Goal: Answer question/provide support

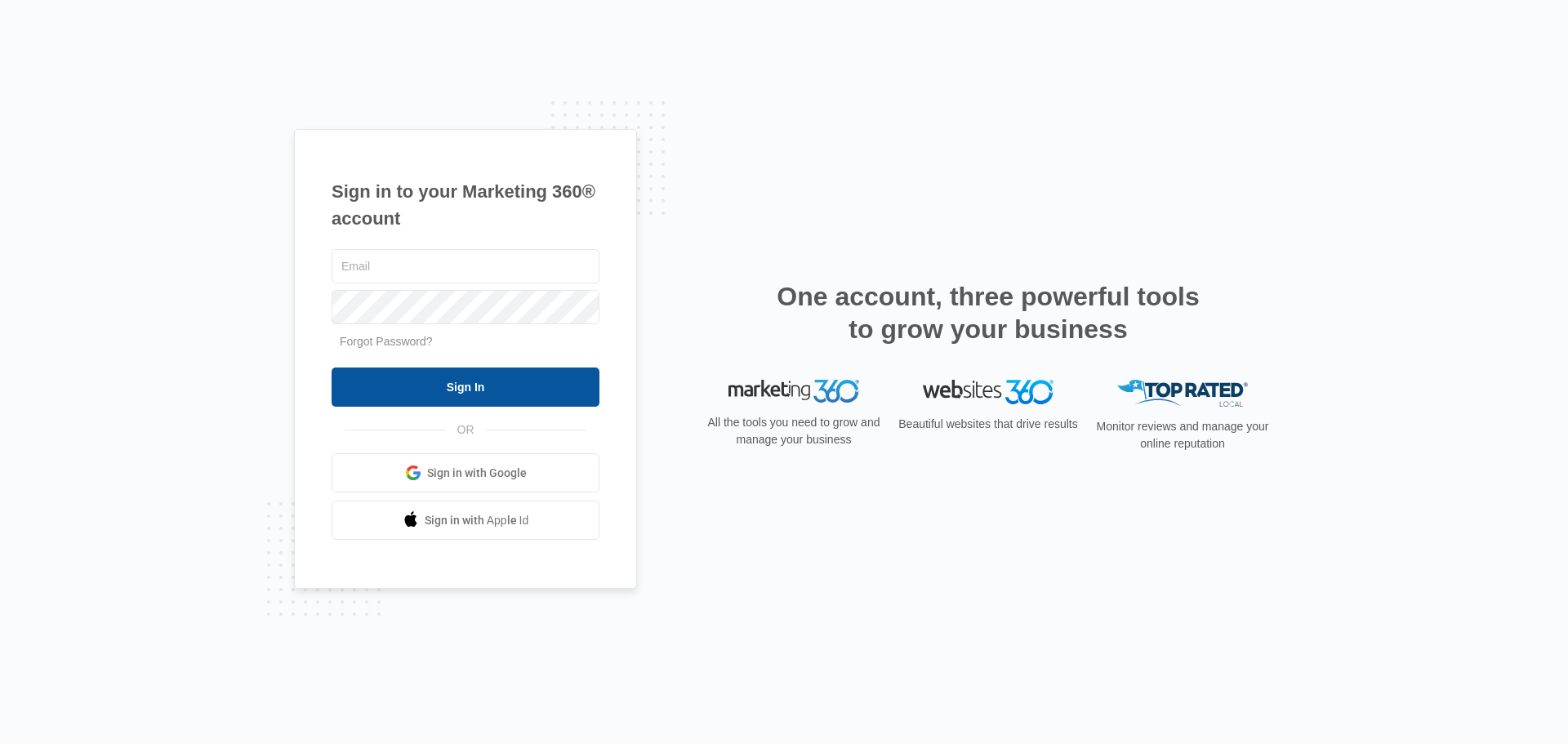
type input "[EMAIL_ADDRESS][DOMAIN_NAME]"
click at [532, 393] on input "Sign In" at bounding box center [465, 387] width 268 height 39
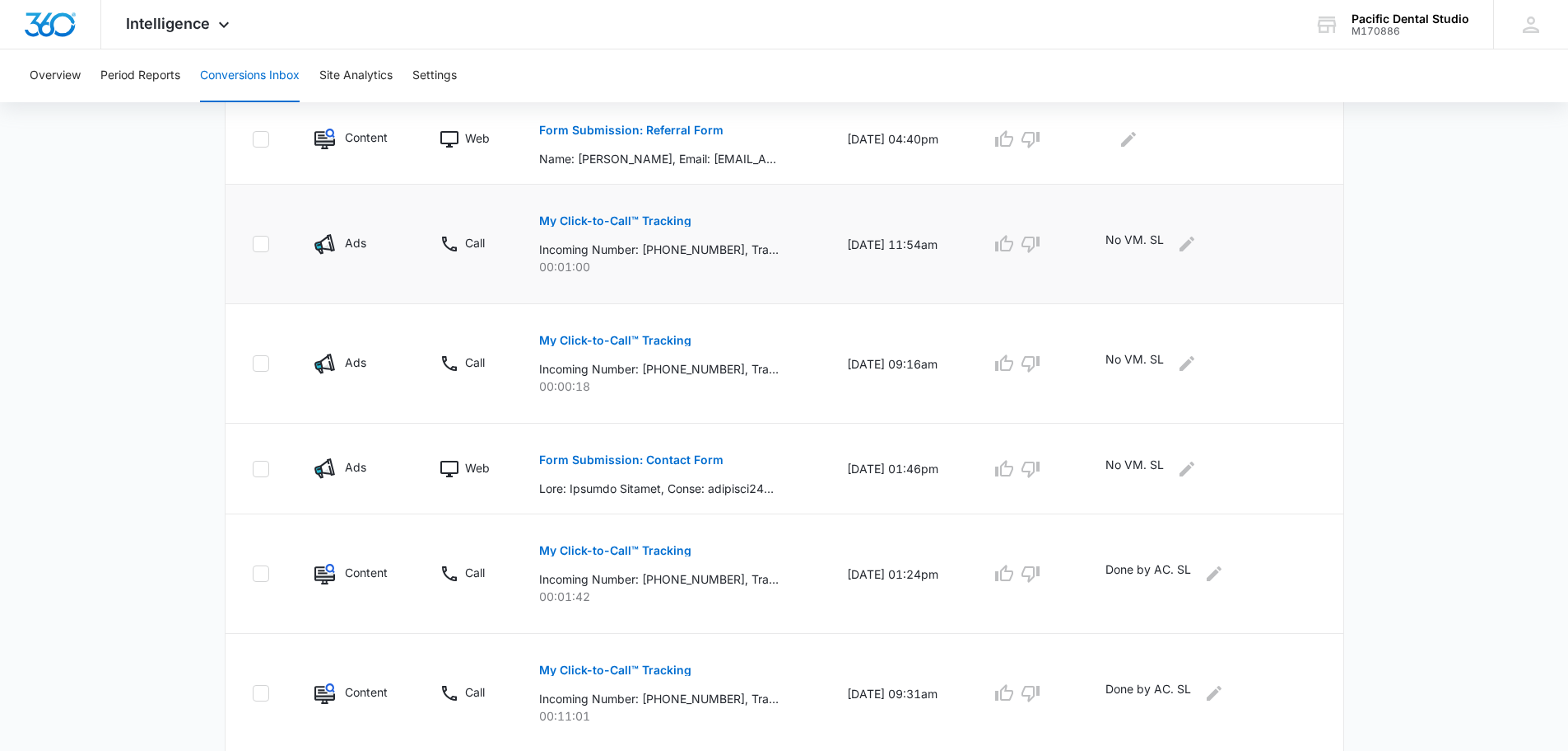
scroll to position [462, 0]
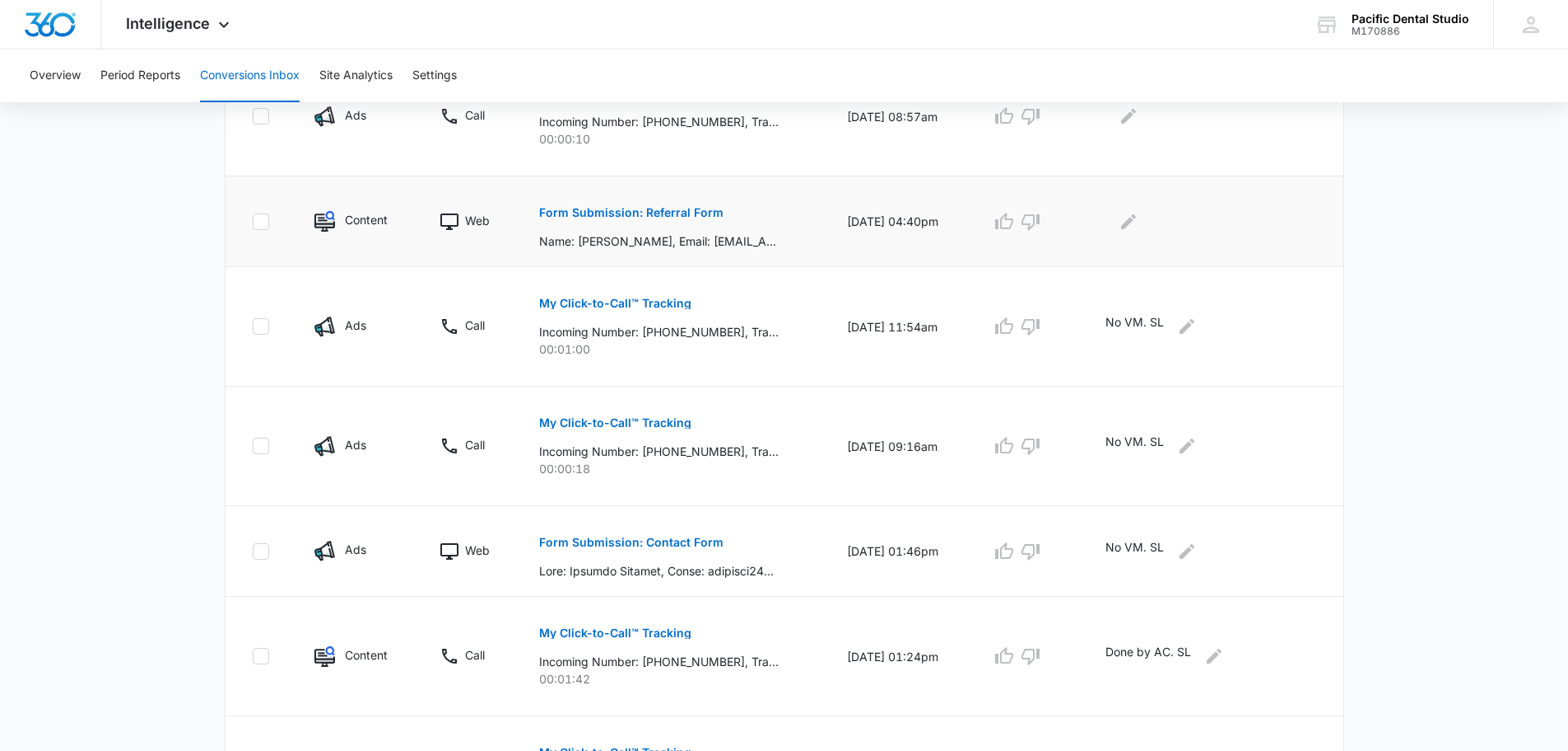
click at [644, 207] on p "Form Submission: Referral Form" at bounding box center [632, 212] width 185 height 12
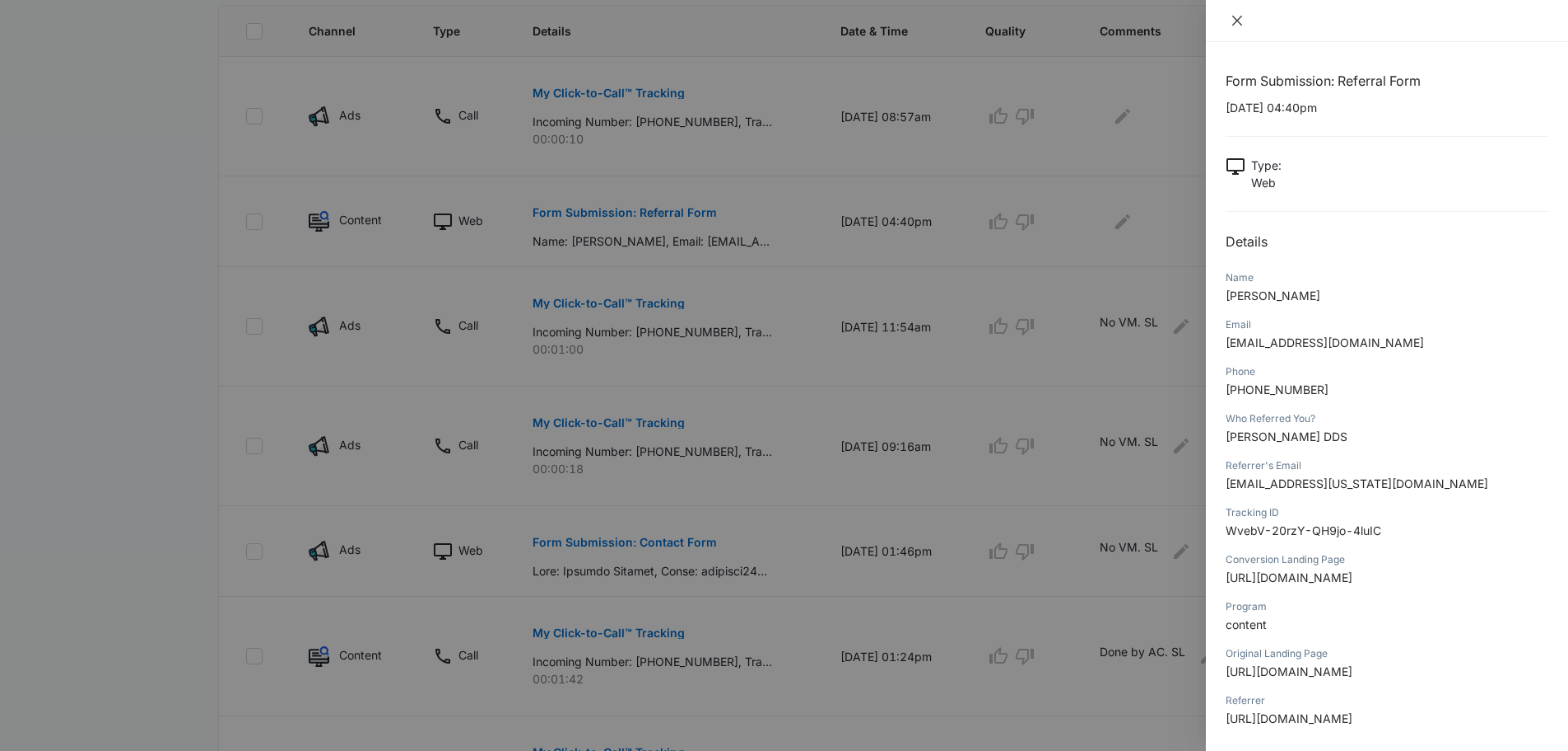
click at [1236, 16] on icon "close" at bounding box center [1238, 20] width 14 height 14
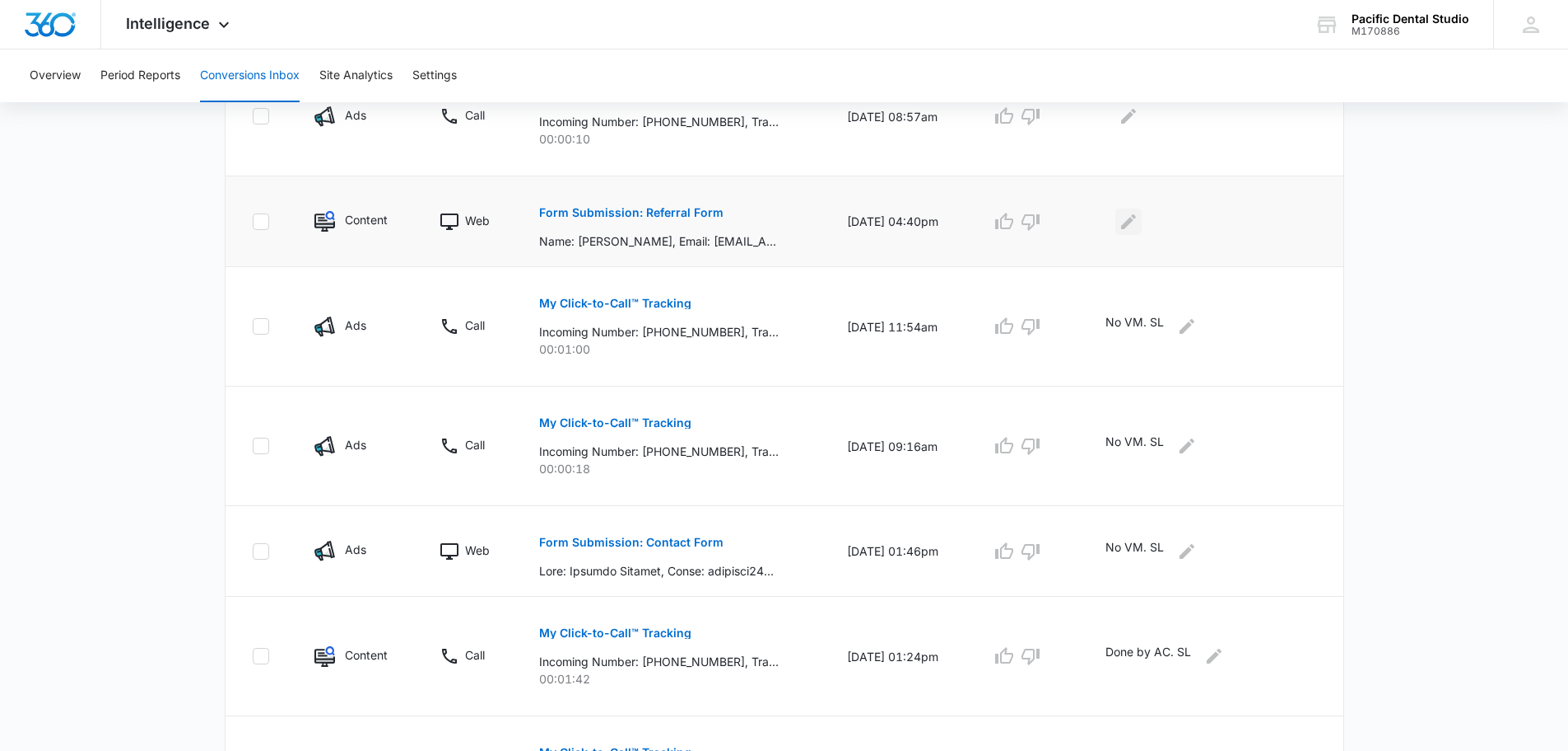
click at [1136, 229] on icon "Edit Comments" at bounding box center [1129, 222] width 20 height 20
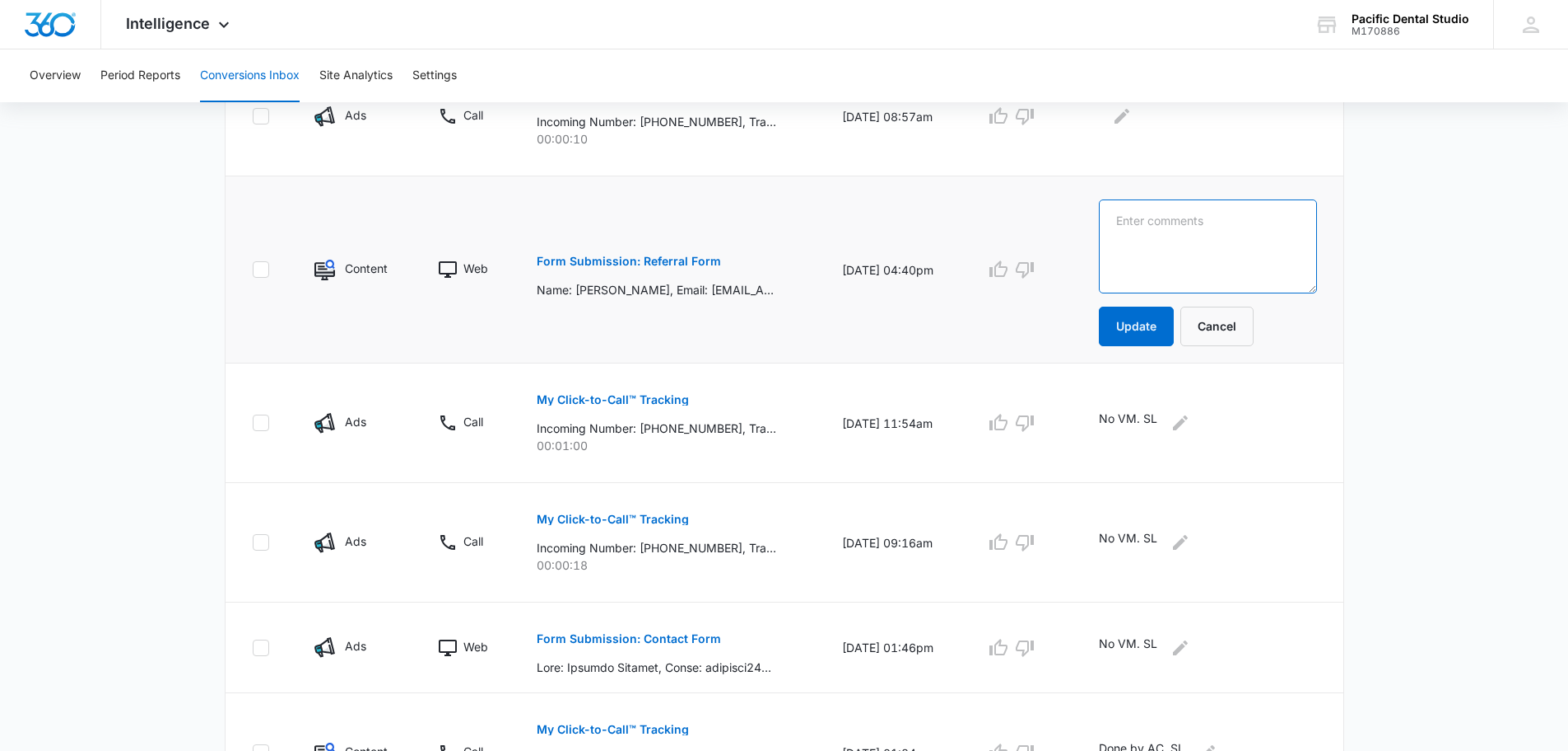
click at [1146, 281] on textarea at bounding box center [1208, 246] width 218 height 94
type textarea "LM. SL"
click at [1144, 321] on button "Update" at bounding box center [1136, 326] width 75 height 40
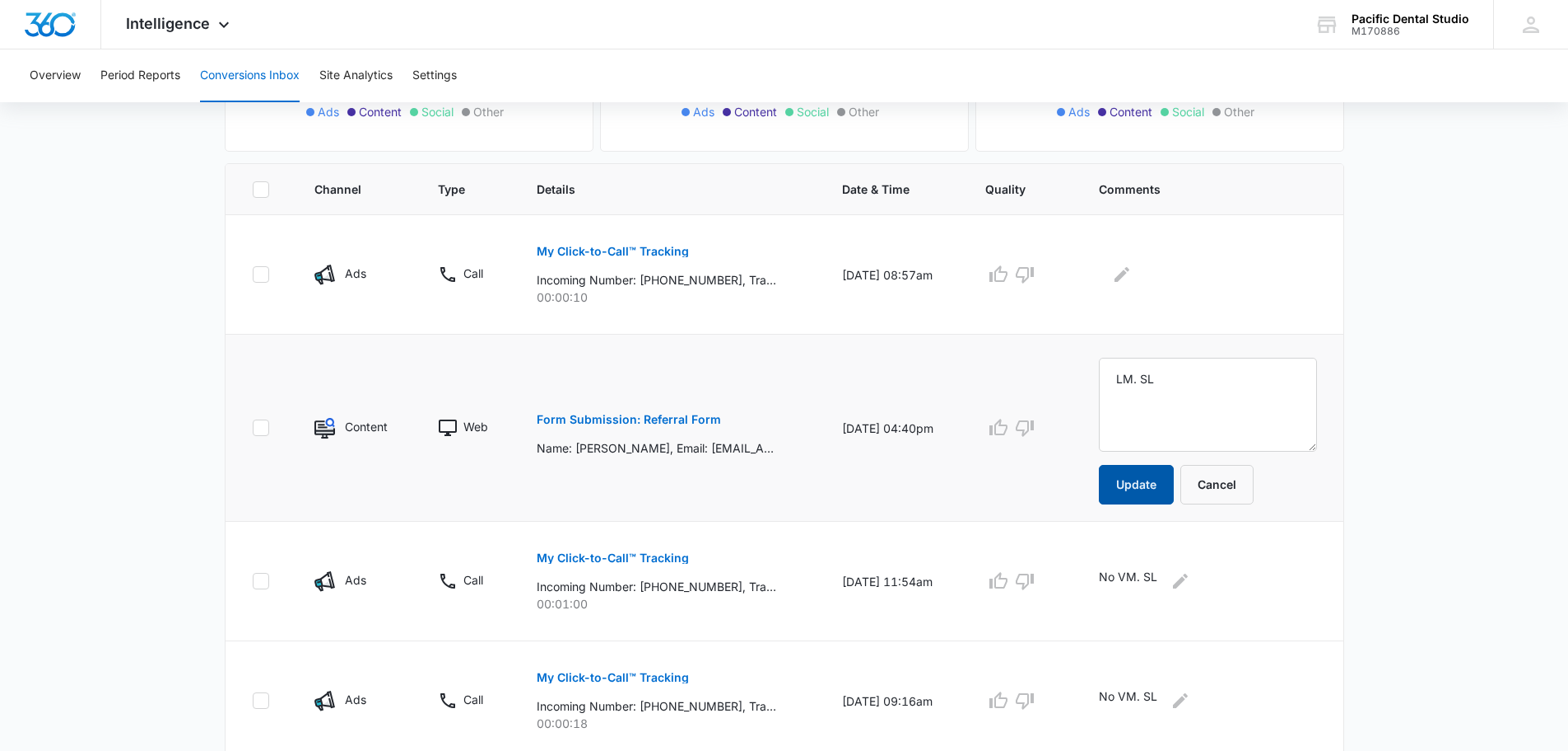
scroll to position [297, 0]
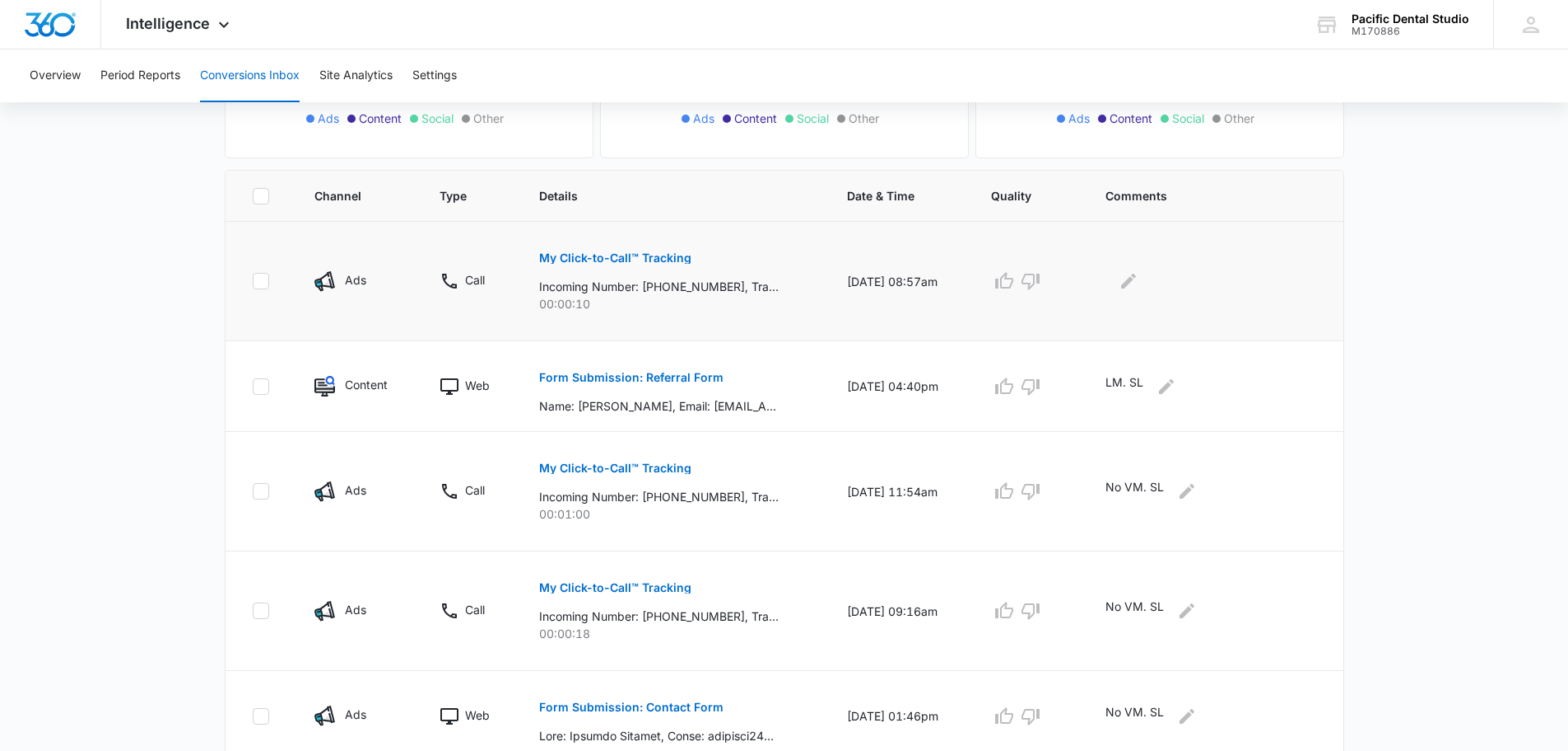
click at [658, 255] on p "My Click-to-Call™ Tracking" at bounding box center [616, 257] width 152 height 12
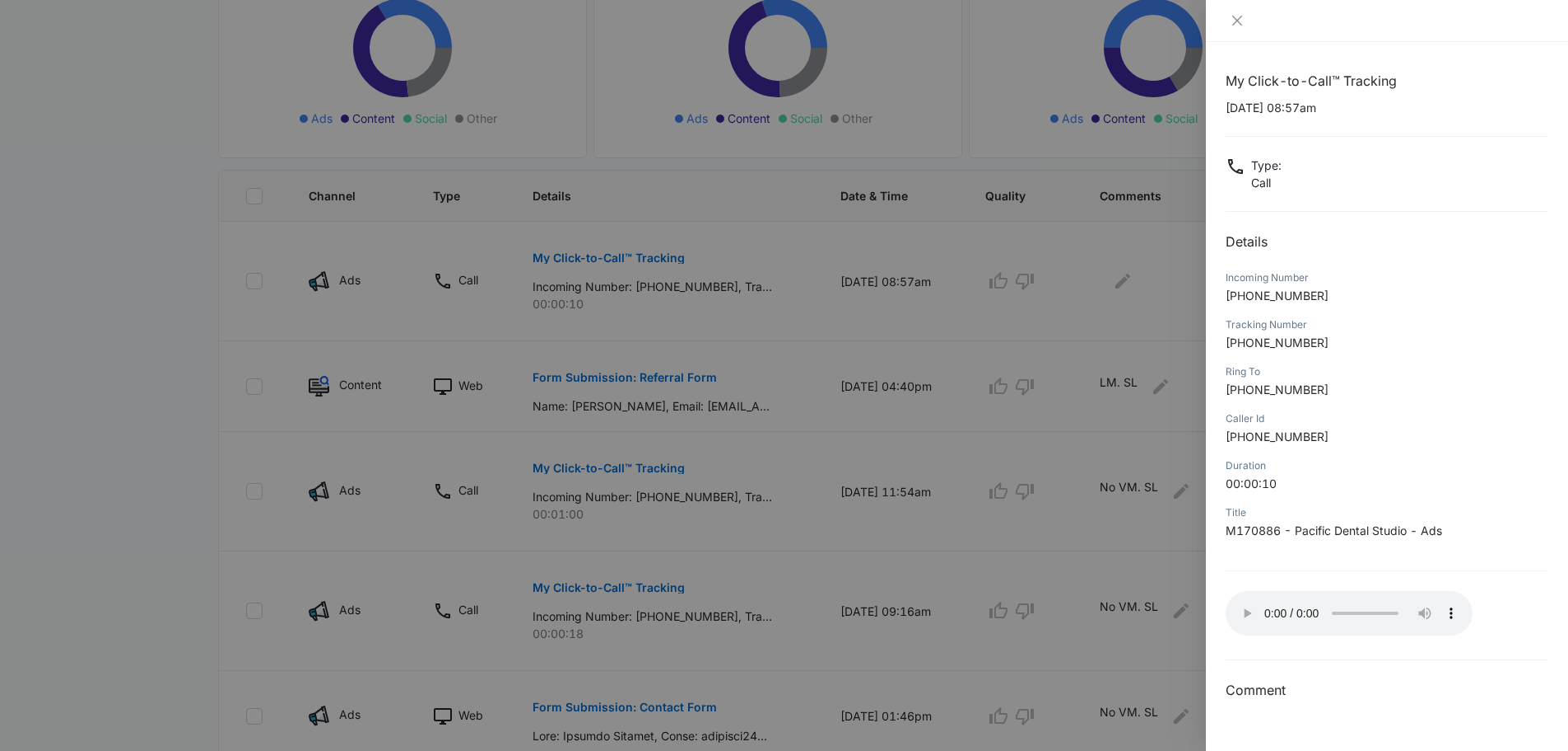
click at [1249, 24] on div at bounding box center [1387, 21] width 323 height 14
click at [1238, 24] on icon "close" at bounding box center [1238, 20] width 14 height 14
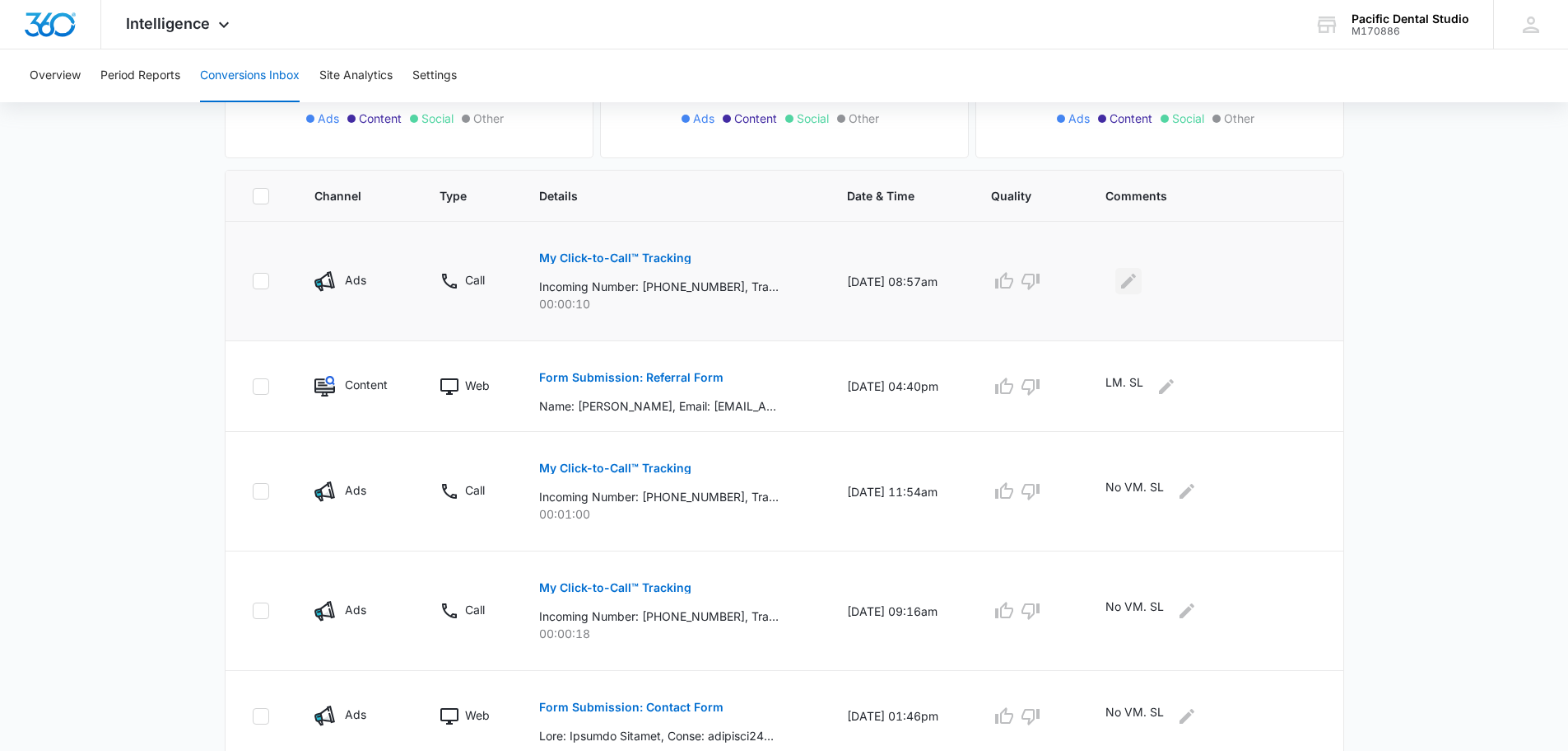
click at [1130, 277] on icon "Edit Comments" at bounding box center [1129, 281] width 20 height 20
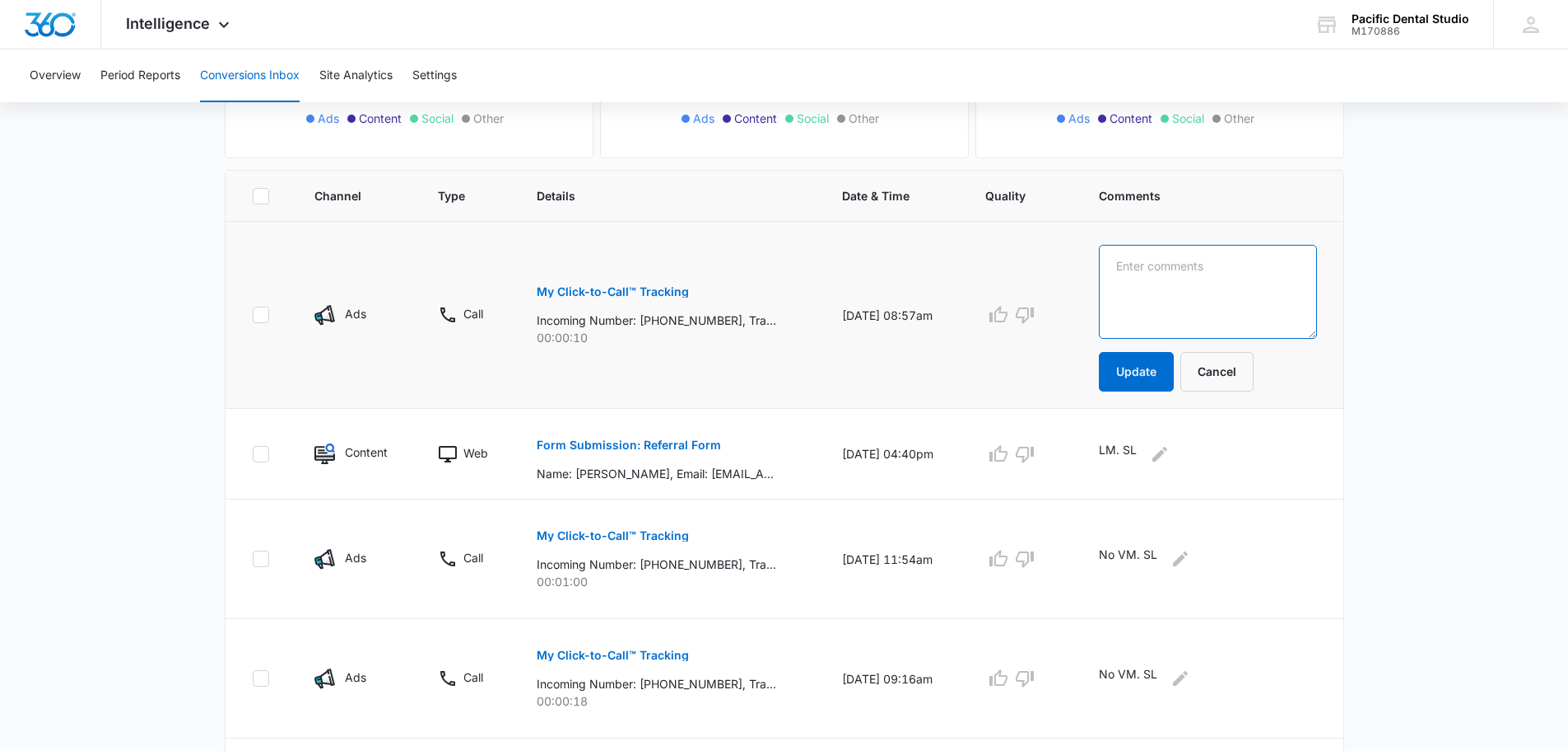
click at [1130, 286] on textarea at bounding box center [1208, 292] width 218 height 94
type textarea "Done. SL"
click at [1174, 371] on button "Update" at bounding box center [1136, 371] width 75 height 40
click at [1139, 367] on button "Update" at bounding box center [1136, 371] width 75 height 40
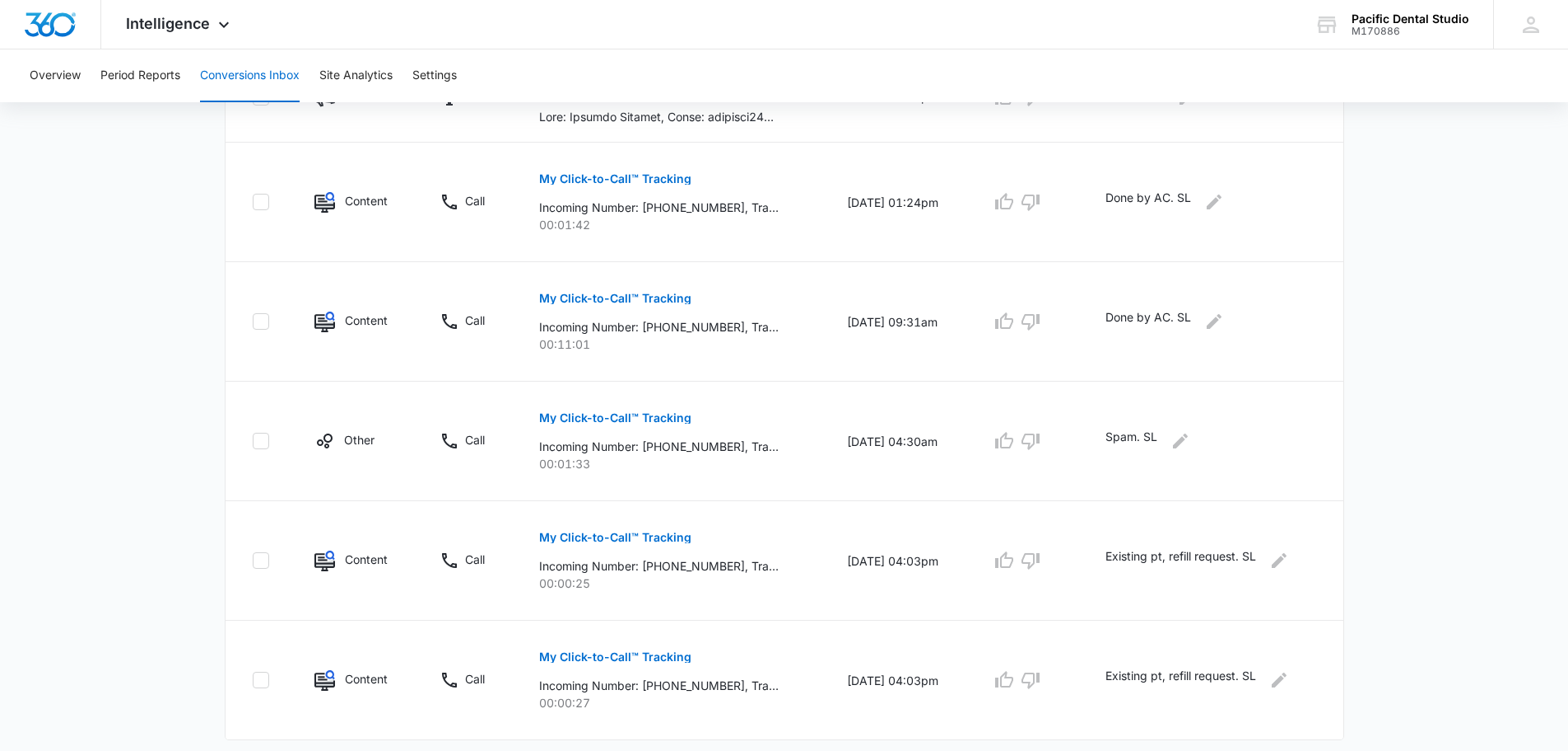
scroll to position [957, 0]
